Goal: Task Accomplishment & Management: Use online tool/utility

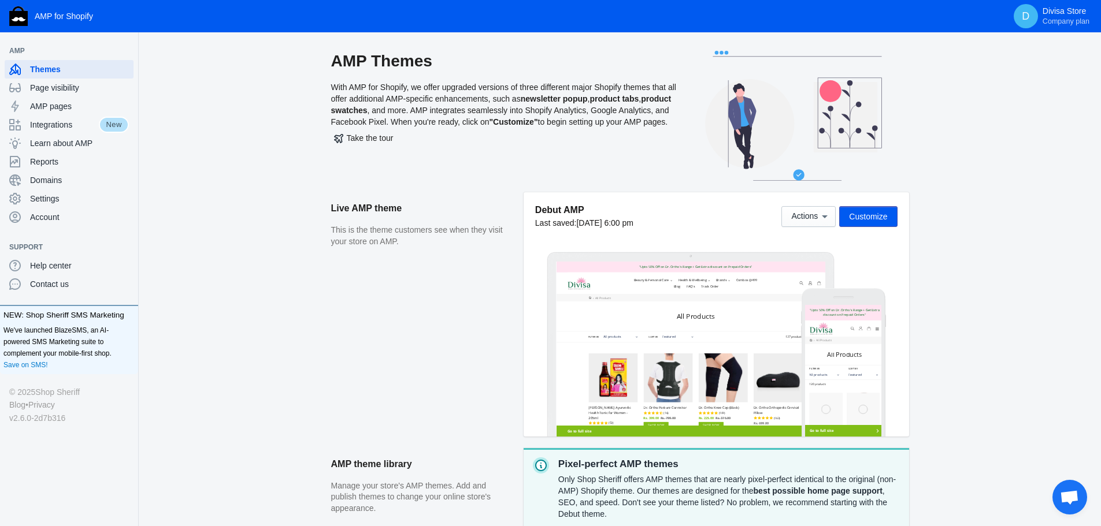
click at [863, 213] on span "Customize" at bounding box center [868, 216] width 38 height 9
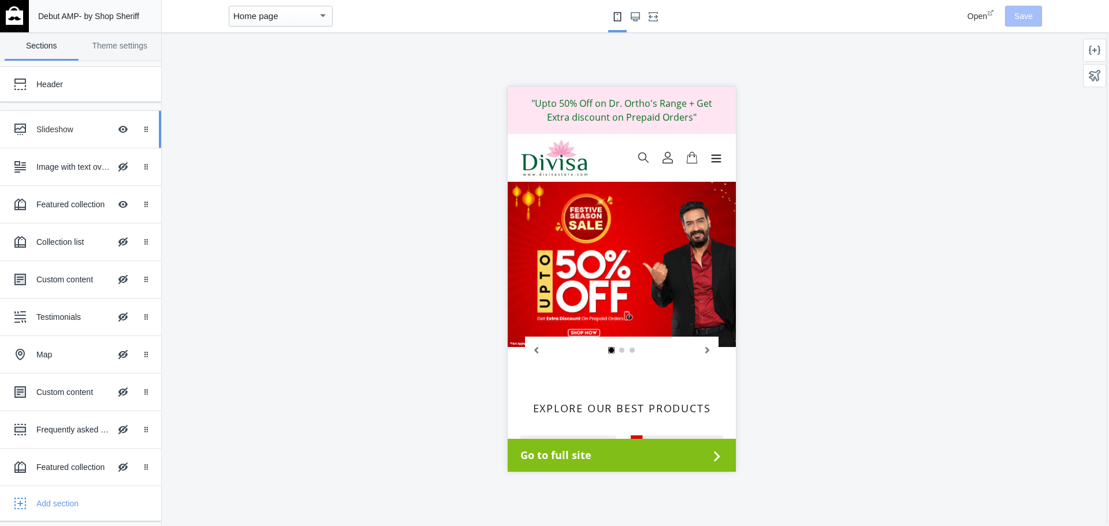
click at [69, 132] on div "Slideshow" at bounding box center [73, 130] width 74 height 12
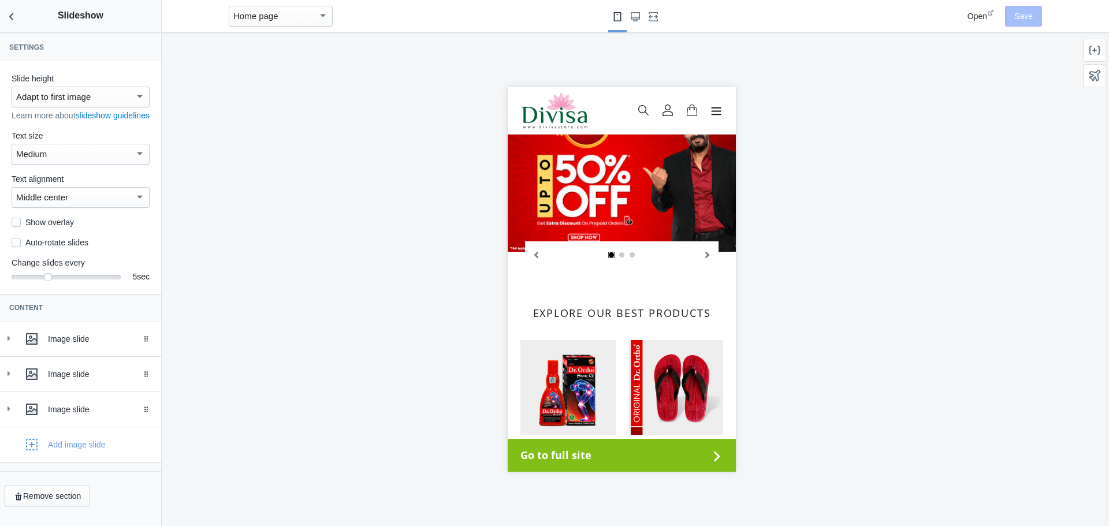
scroll to position [4, 0]
click at [9, 345] on div at bounding box center [9, 339] width 12 height 12
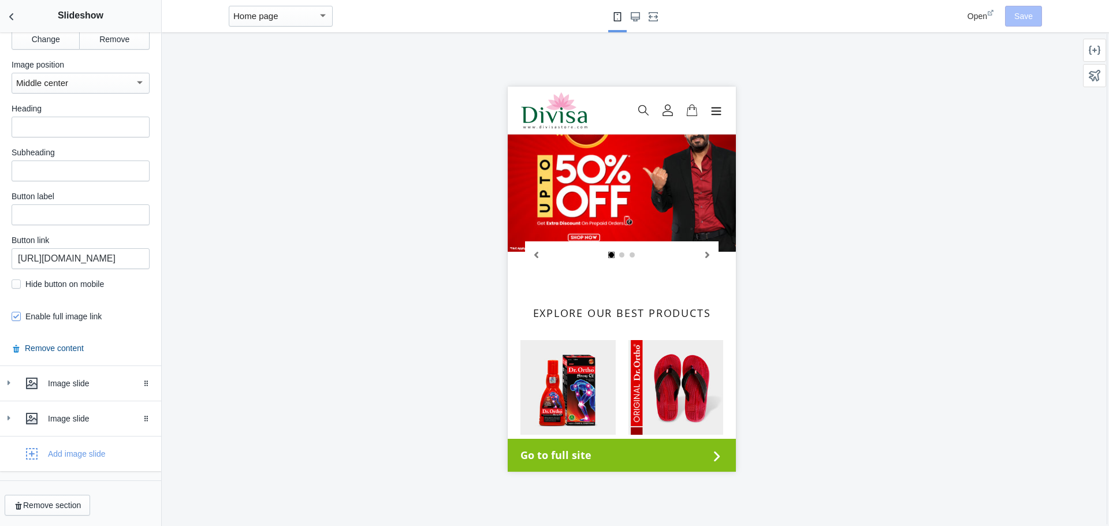
scroll to position [496, 0]
click at [16, 386] on div "Image slide" at bounding box center [81, 383] width 144 height 23
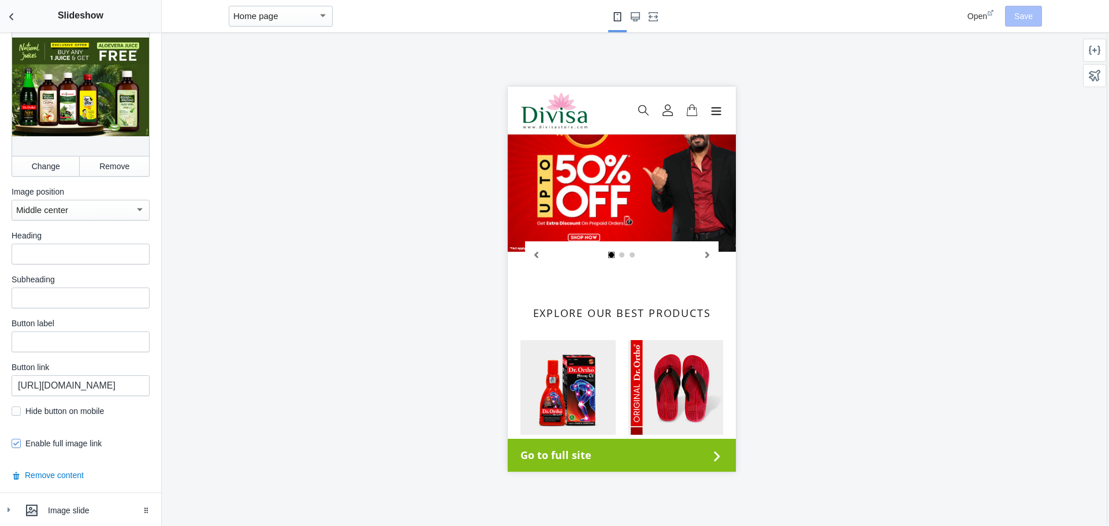
scroll to position [959, 0]
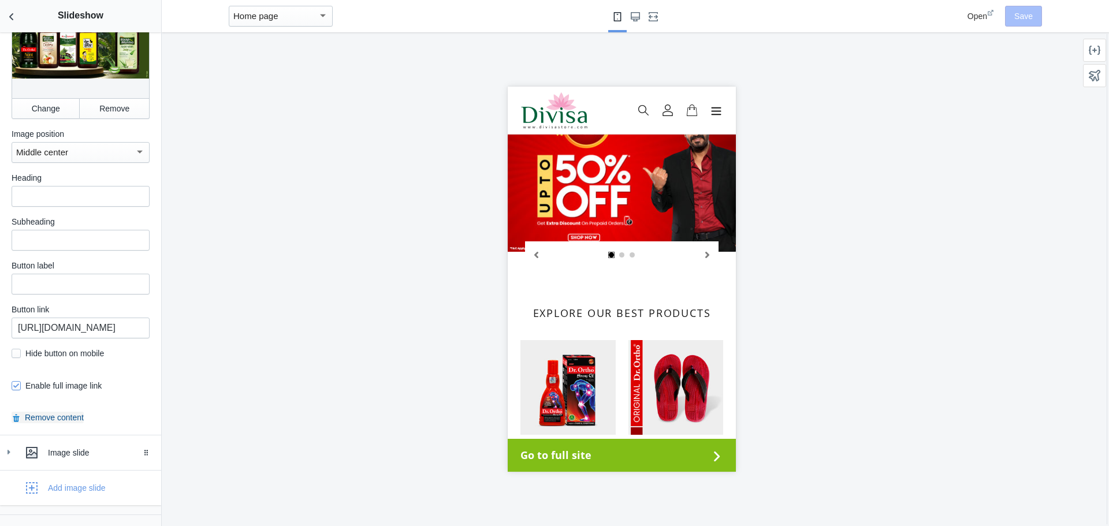
click at [62, 416] on button "Remove content" at bounding box center [48, 418] width 72 height 12
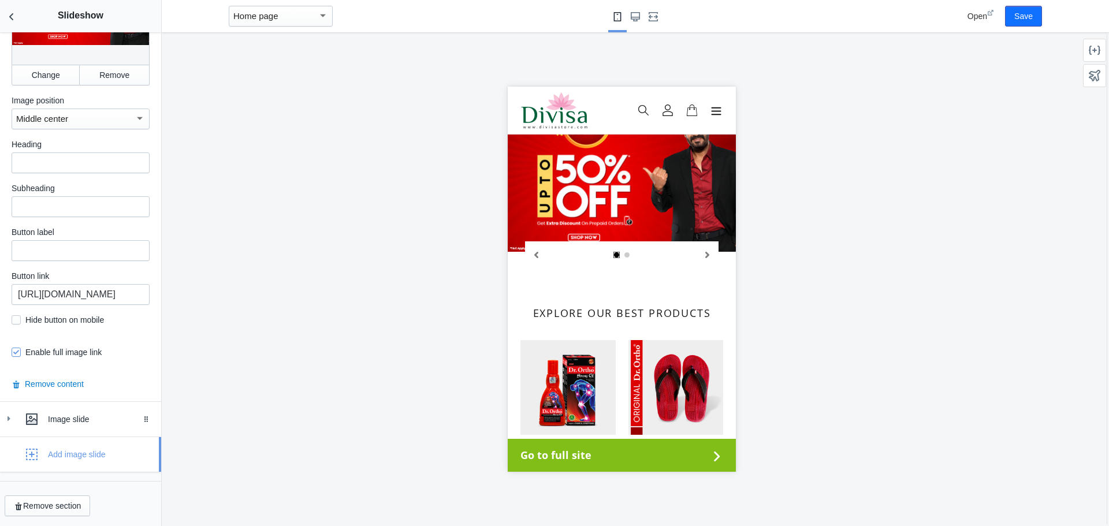
scroll to position [461, 0]
click at [16, 414] on div "Image slide" at bounding box center [81, 418] width 144 height 23
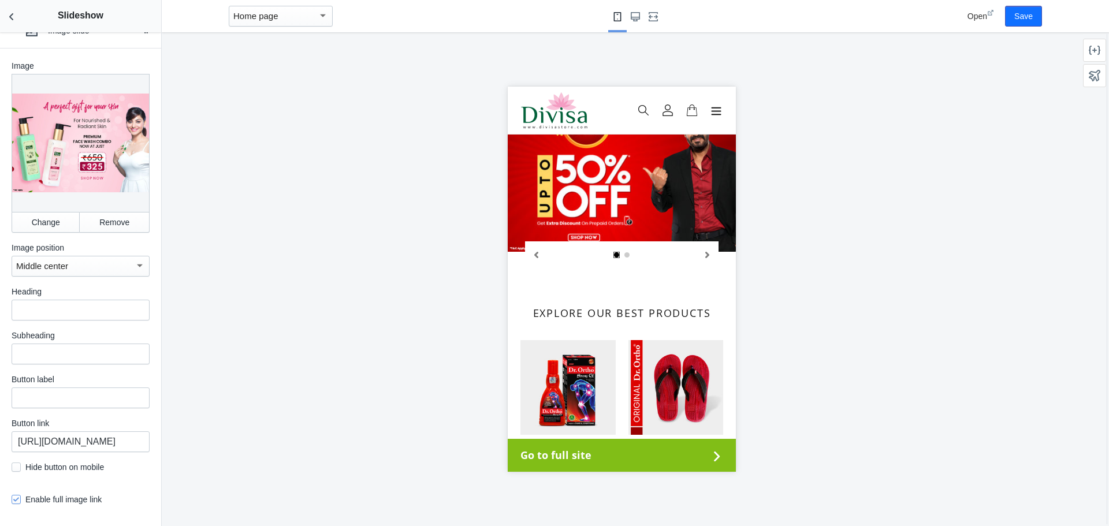
scroll to position [866, 0]
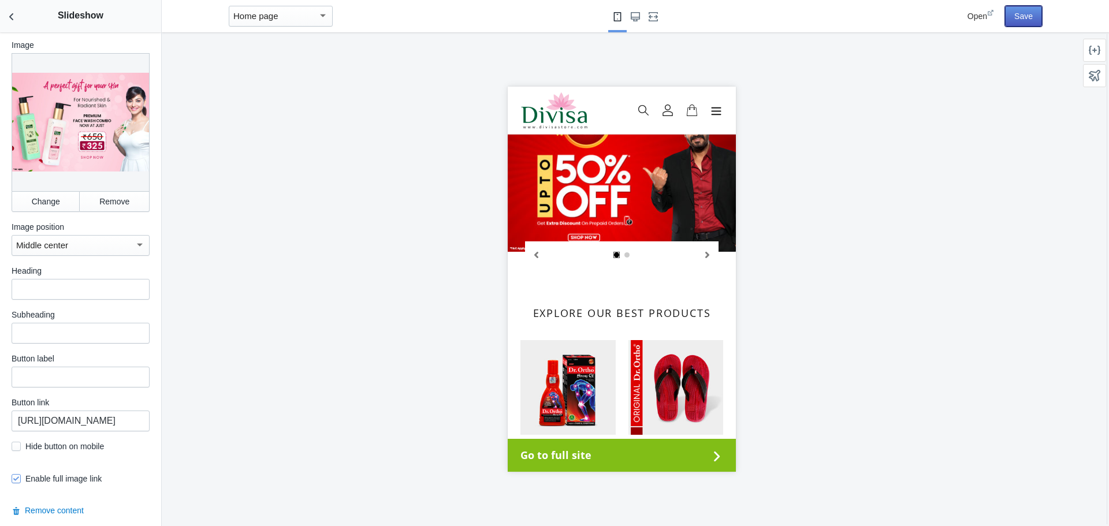
click at [1041, 17] on button "Save" at bounding box center [1023, 16] width 37 height 21
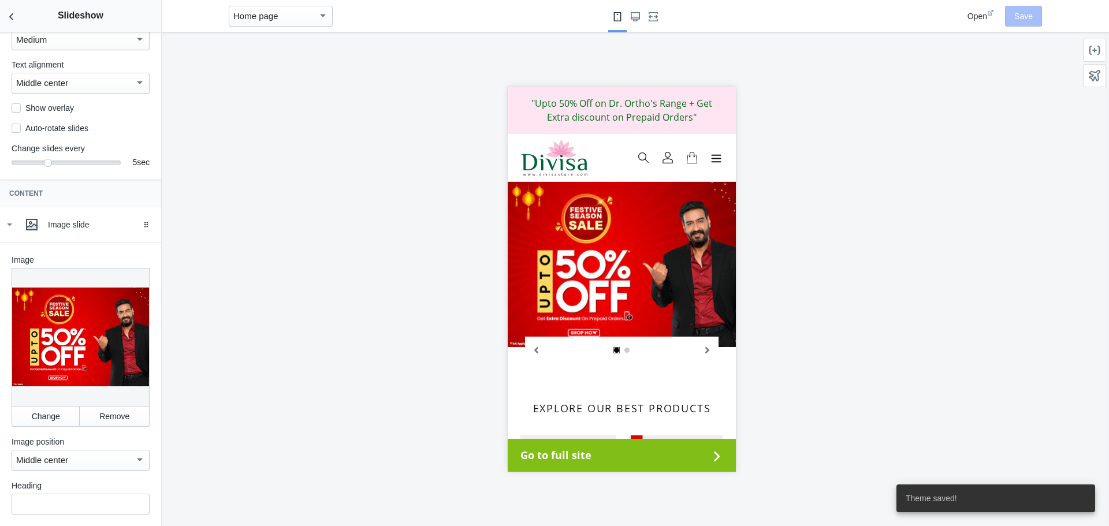
scroll to position [0, 0]
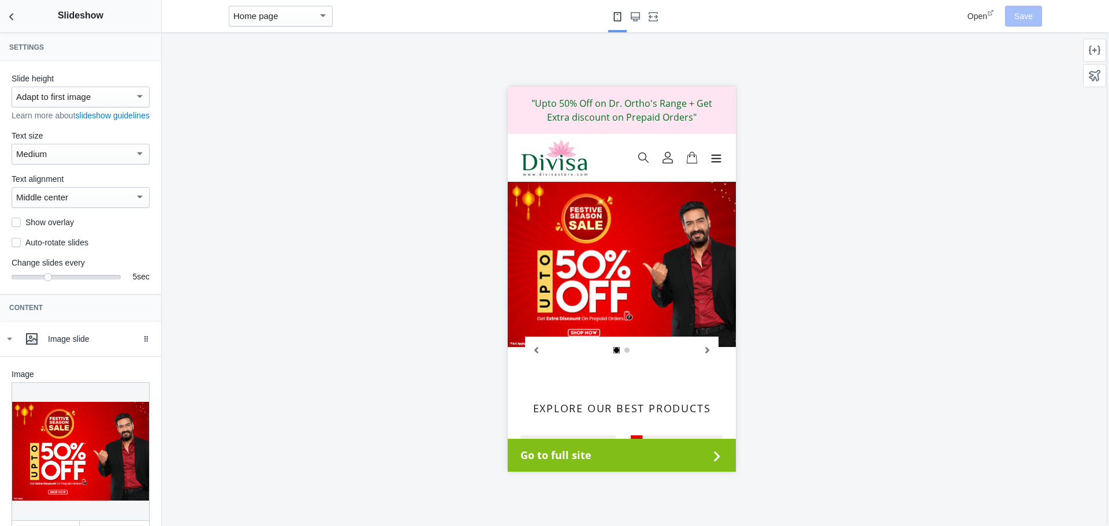
click at [985, 18] on span "Open" at bounding box center [978, 16] width 20 height 9
